Goal: Find specific page/section: Find specific page/section

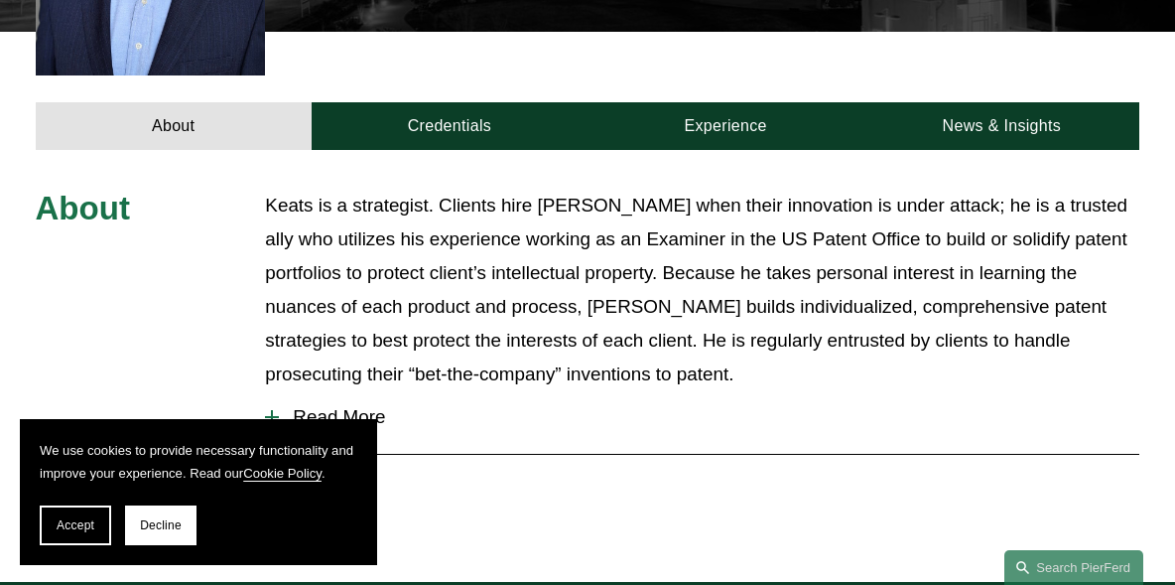
scroll to position [695, 0]
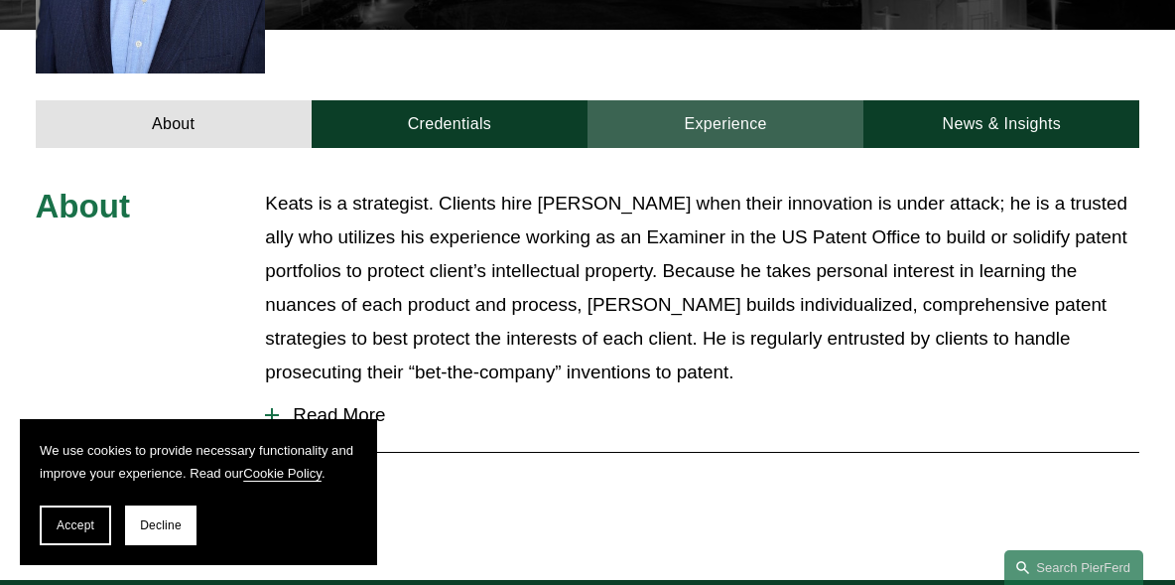
click at [699, 100] on link "Experience" at bounding box center [726, 124] width 276 height 48
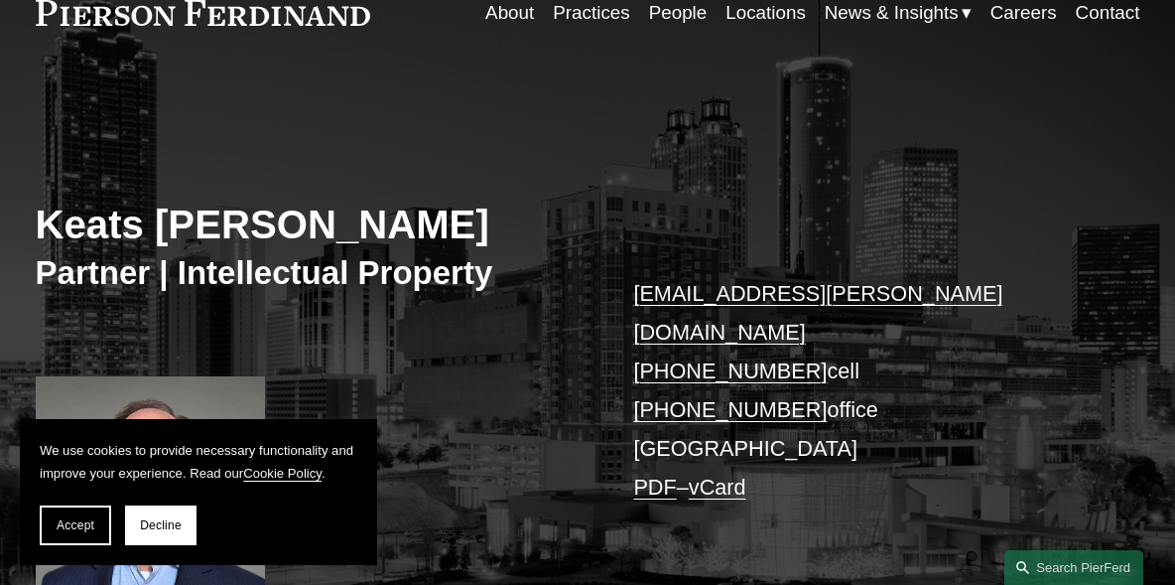
scroll to position [0, 0]
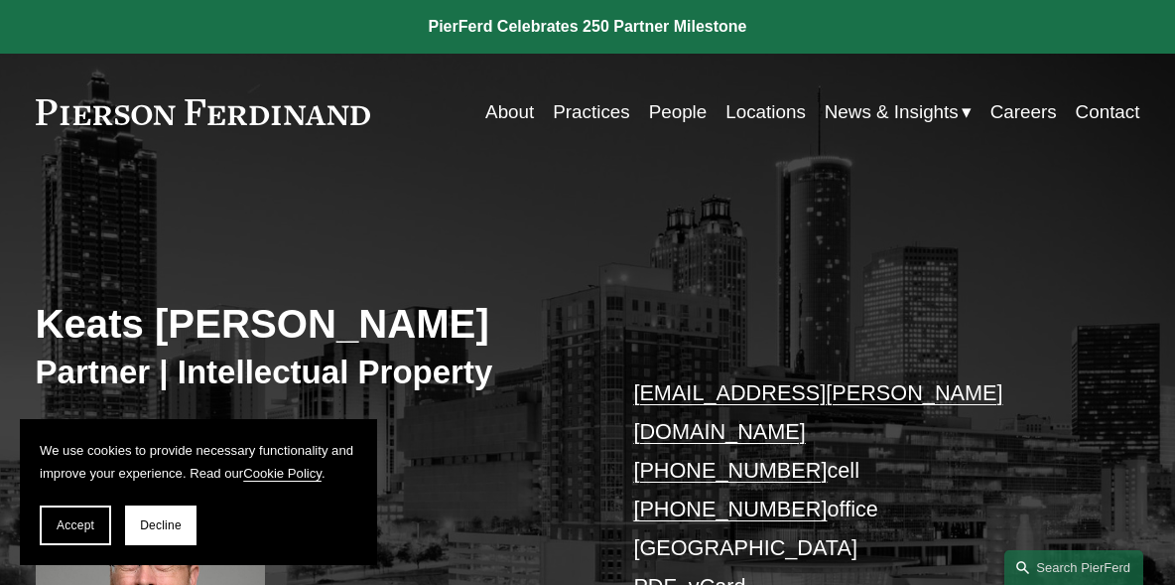
click at [658, 110] on link "People" at bounding box center [678, 112] width 59 height 38
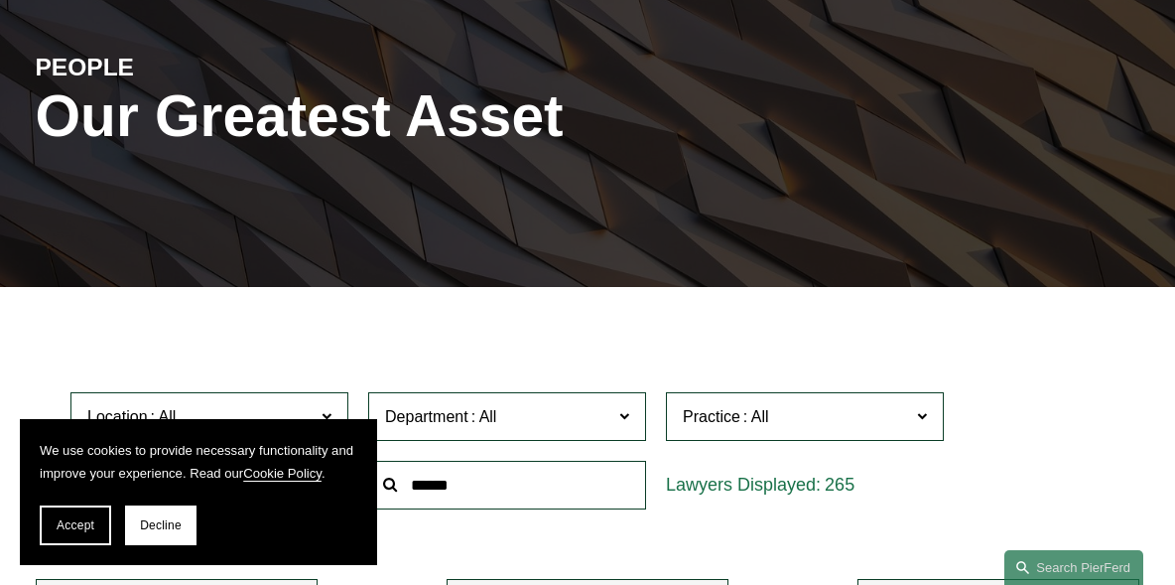
scroll to position [397, 0]
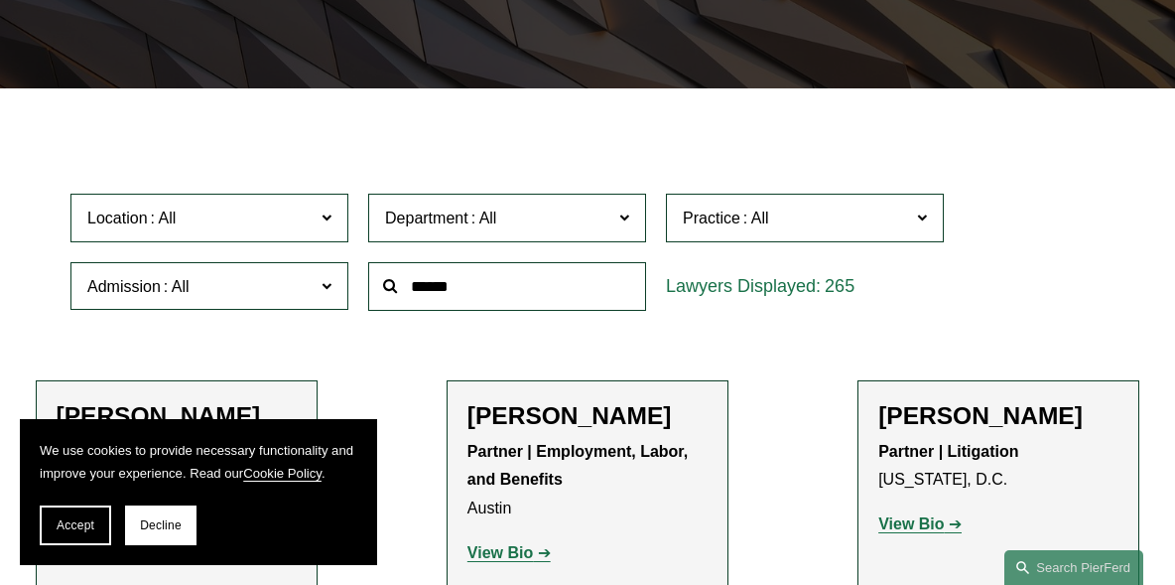
click at [316, 216] on label "Location" at bounding box center [209, 218] width 278 height 49
click at [0, 0] on link "[GEOGRAPHIC_DATA]" at bounding box center [0, 0] width 0 height 0
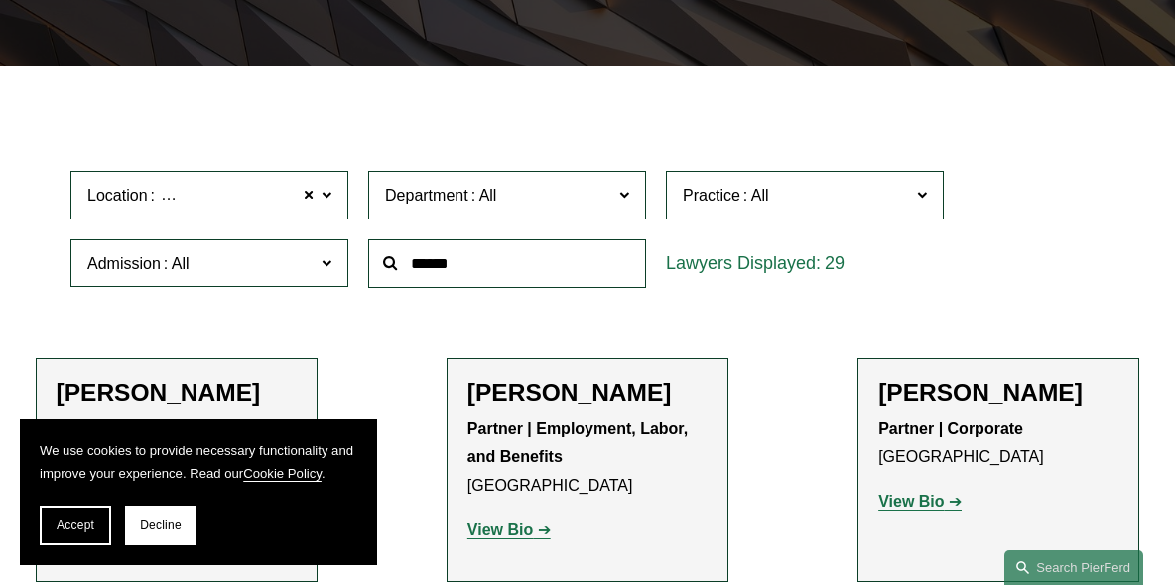
scroll to position [475, 0]
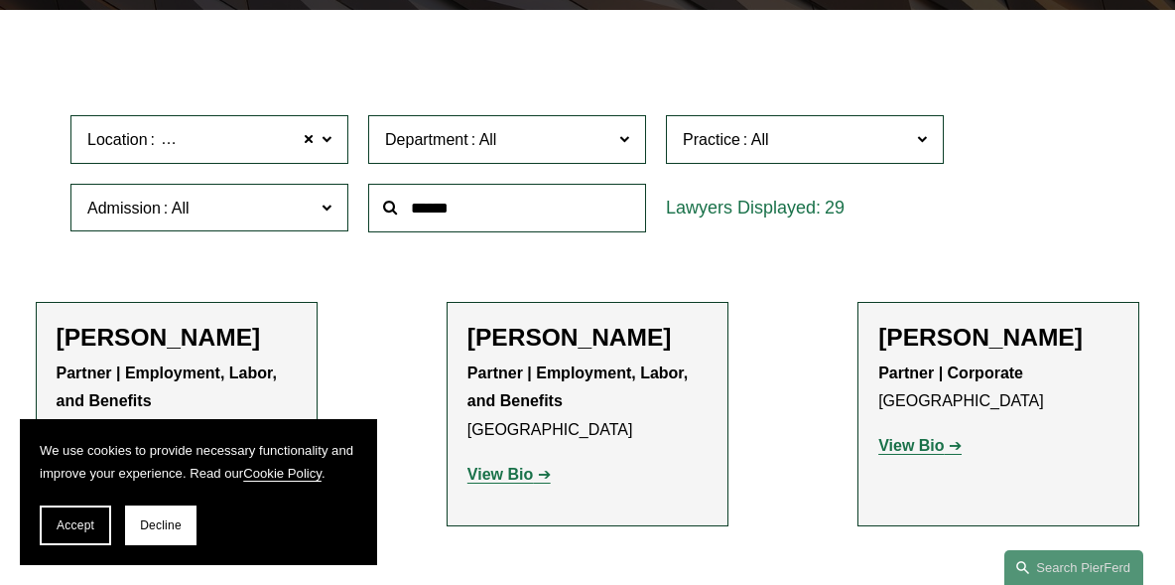
click at [608, 140] on span "Department" at bounding box center [498, 139] width 227 height 27
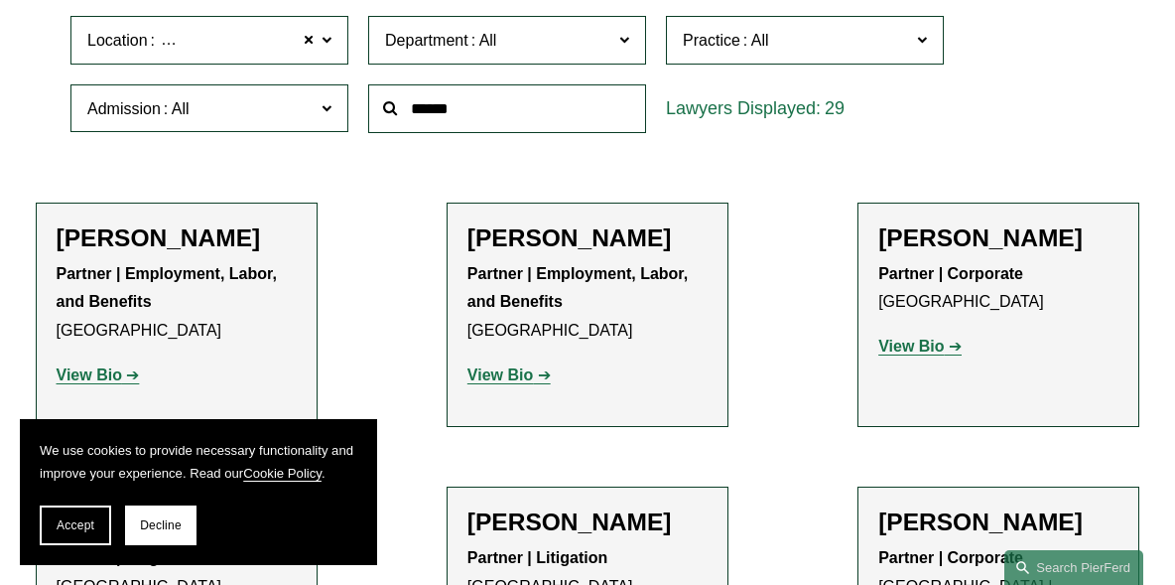
click at [0, 0] on link "Intellectual Property" at bounding box center [0, 0] width 0 height 0
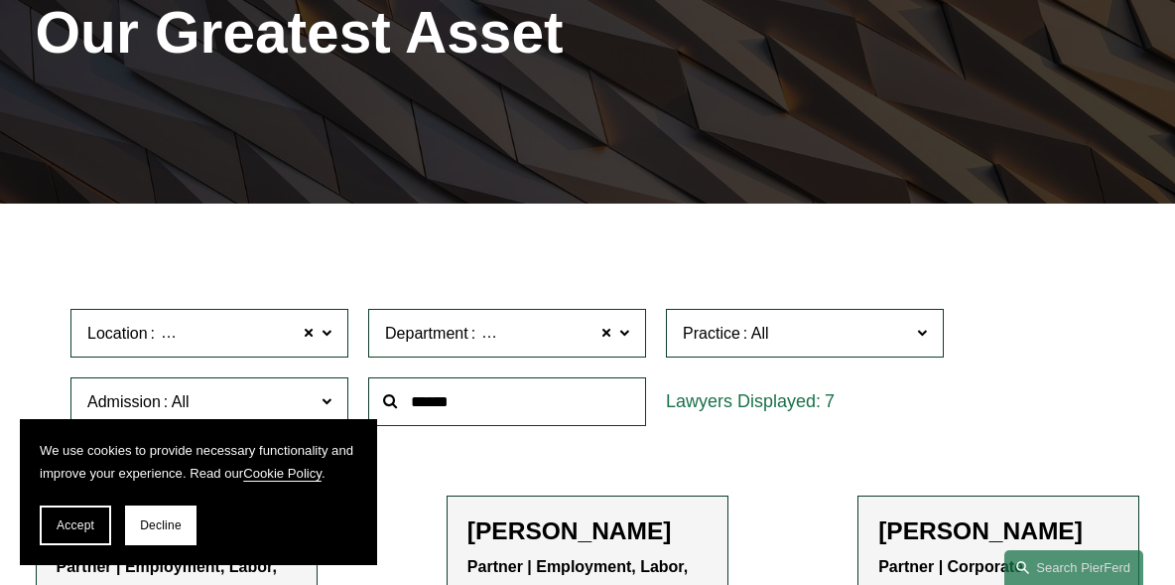
scroll to position [277, 0]
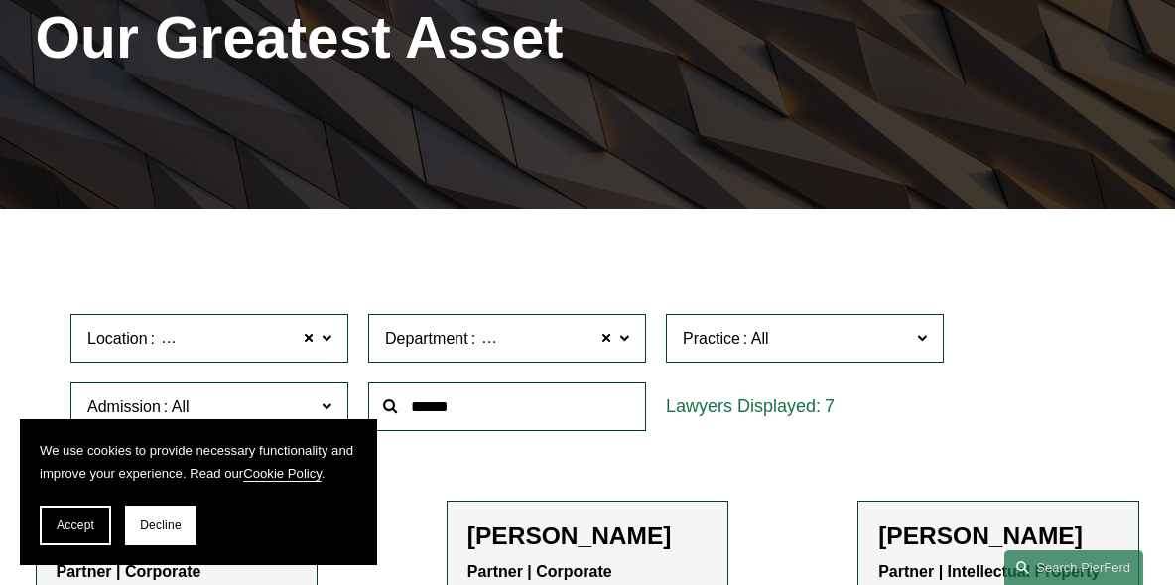
click at [444, 413] on input "text" at bounding box center [507, 406] width 278 height 49
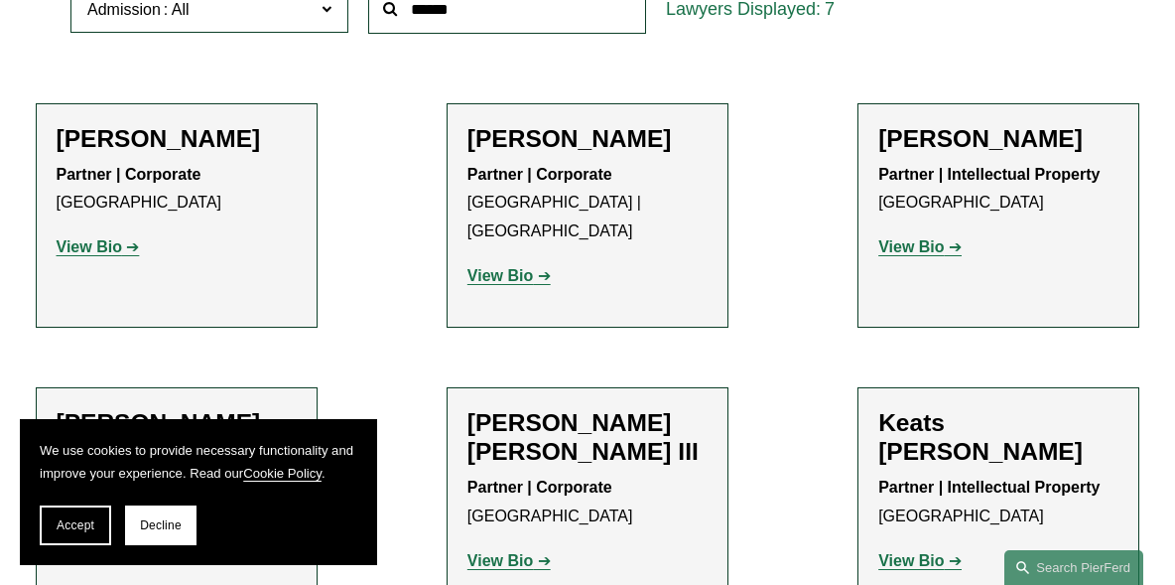
scroll to position [773, 0]
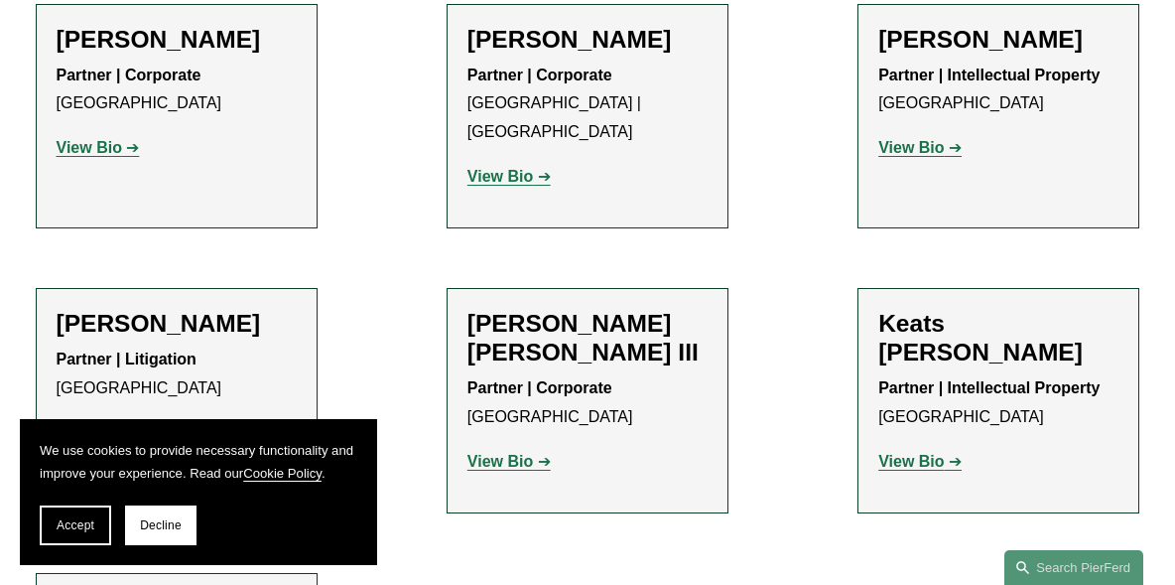
click at [924, 150] on strong "View Bio" at bounding box center [910, 147] width 65 height 17
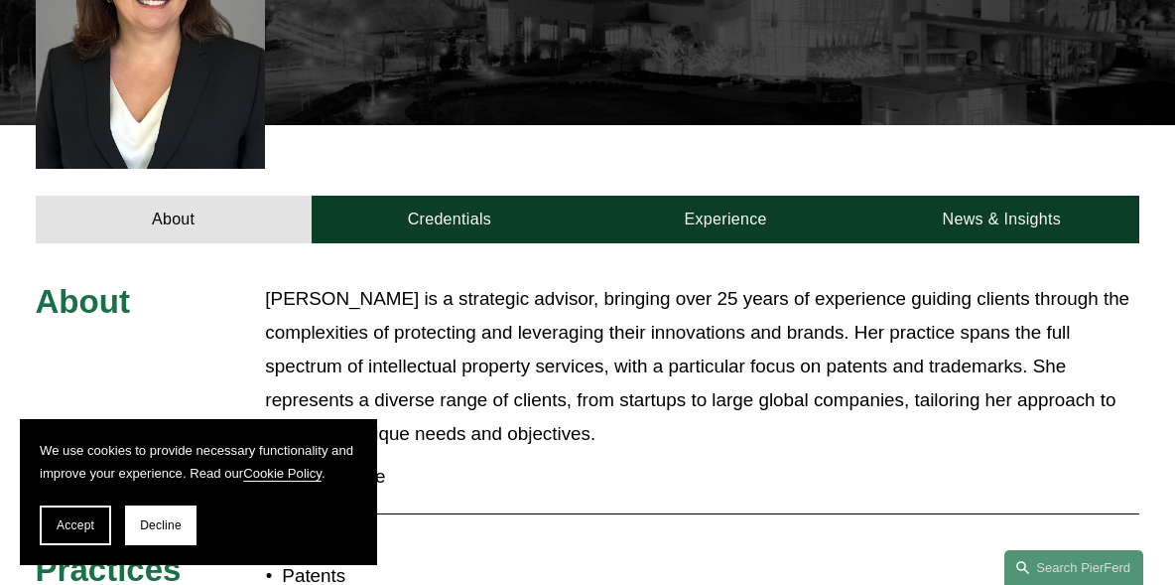
scroll to position [695, 0]
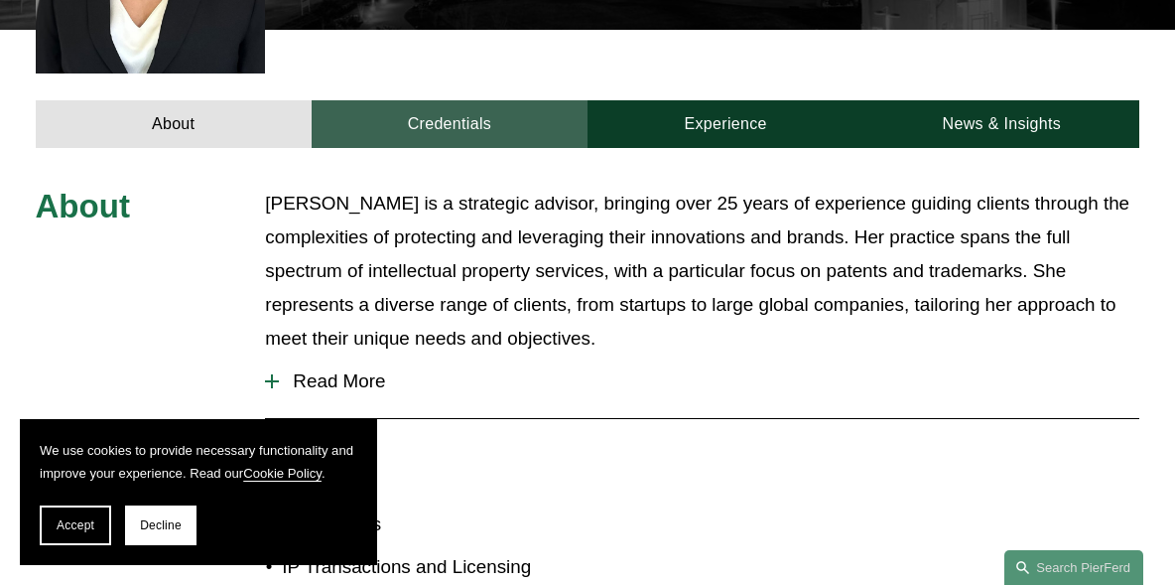
click at [451, 100] on link "Credentials" at bounding box center [450, 124] width 276 height 48
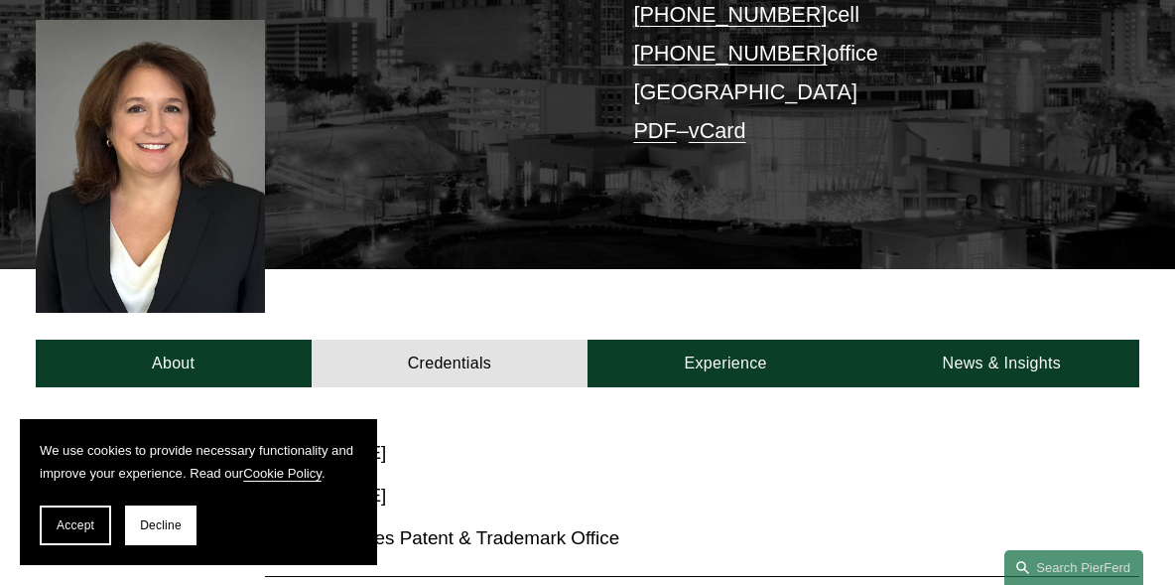
scroll to position [397, 0]
